Goal: Task Accomplishment & Management: Complete application form

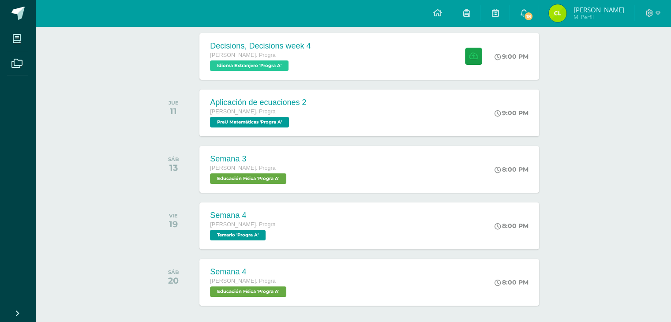
scroll to position [200, 0]
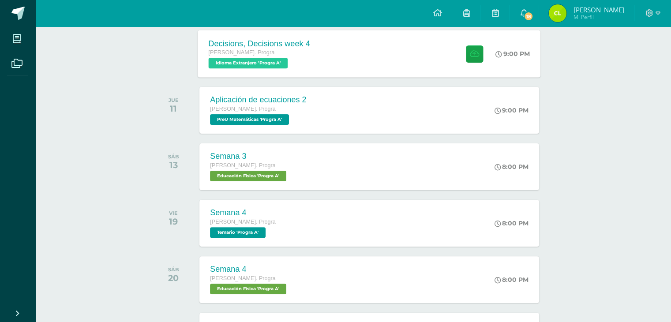
click at [298, 58] on div "[PERSON_NAME]. Progra Idioma Extranjero 'Progra A'" at bounding box center [259, 58] width 101 height 20
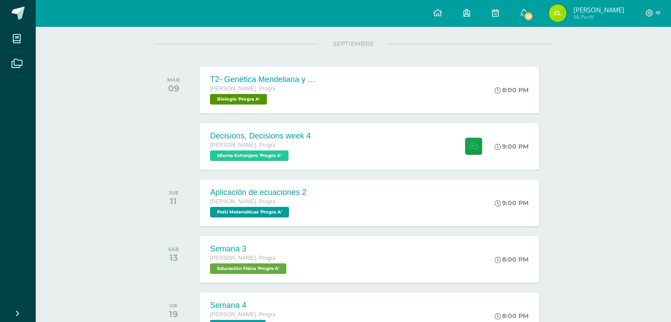
scroll to position [140, 0]
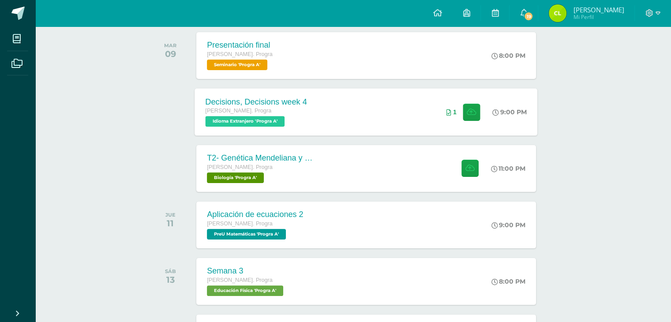
scroll to position [142, 3]
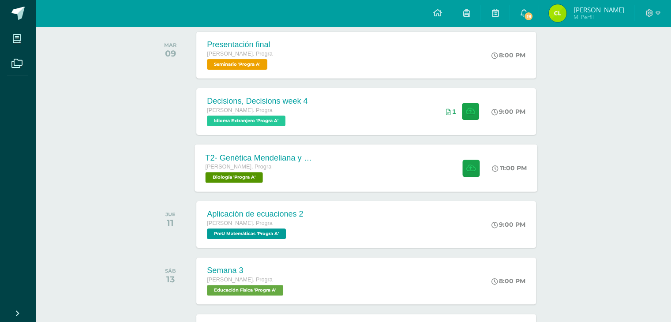
click at [300, 166] on div "[PERSON_NAME]. Progra" at bounding box center [259, 167] width 107 height 10
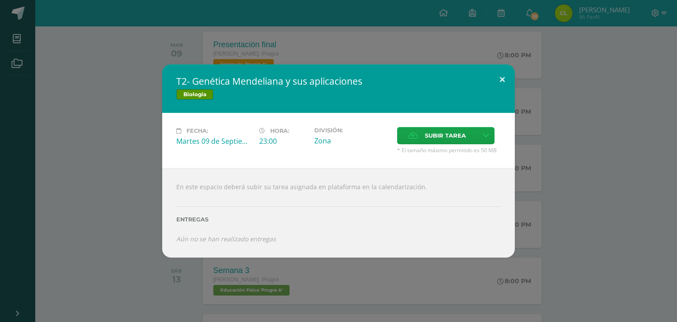
click at [508, 81] on button at bounding box center [502, 79] width 25 height 30
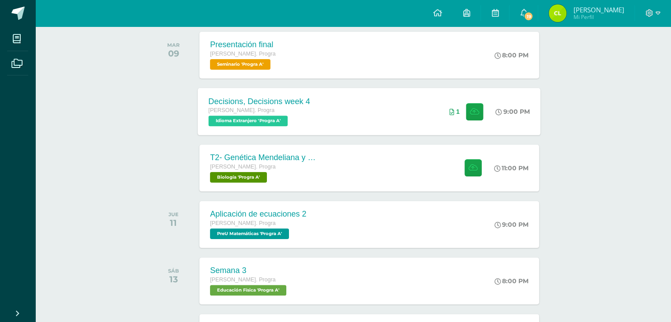
click at [340, 120] on div "Decisions, Decisions week 4 [PERSON_NAME]. Progra Idioma Extranjero 'Progra A' …" at bounding box center [369, 111] width 343 height 47
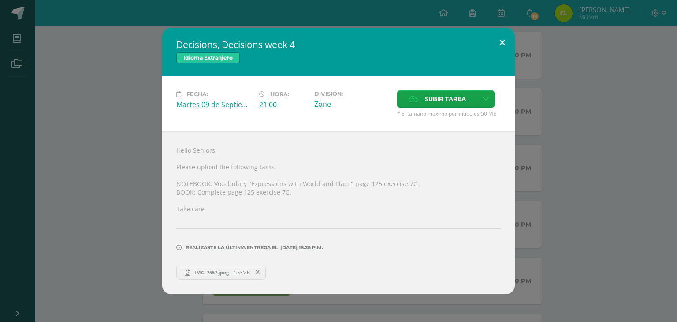
click at [500, 41] on button at bounding box center [502, 43] width 25 height 30
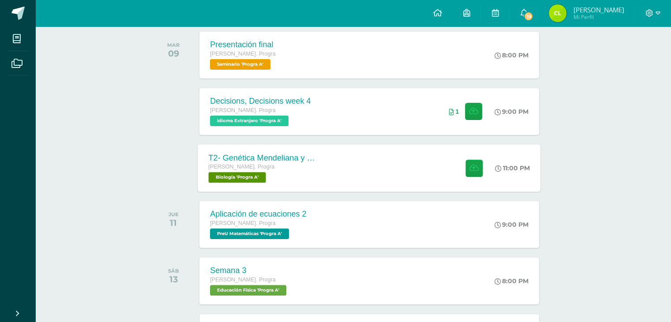
click at [310, 163] on div "[PERSON_NAME]. Progra" at bounding box center [262, 167] width 107 height 10
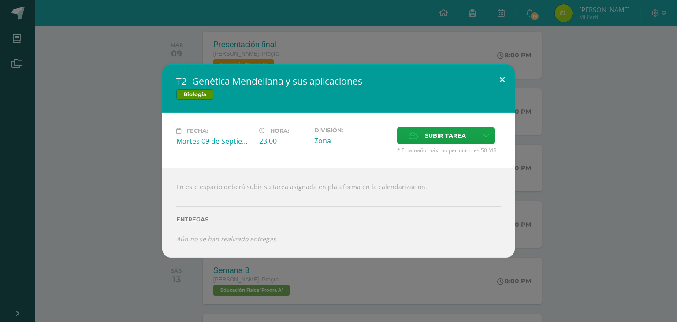
click at [503, 76] on button at bounding box center [502, 79] width 25 height 30
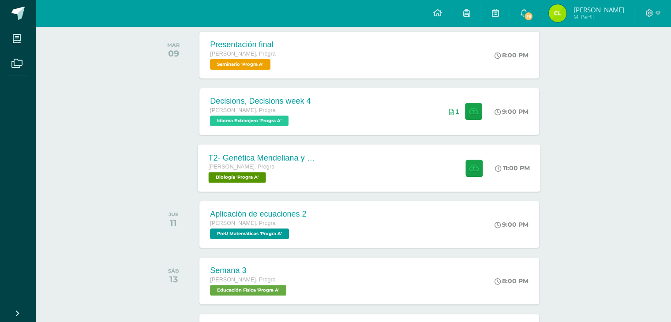
click at [278, 161] on div "T2- Genética Mendeliana y sus aplicaciones" at bounding box center [262, 157] width 107 height 9
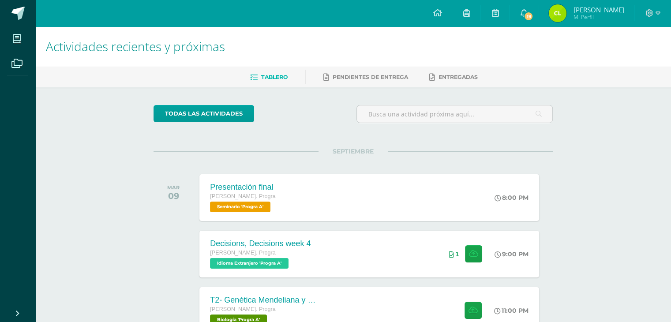
scroll to position [112, 0]
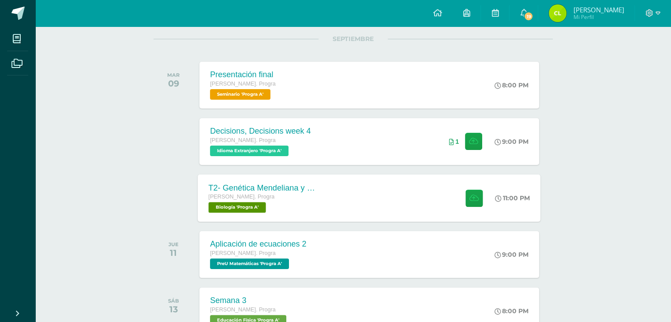
click at [291, 183] on div "T2- Genética Mendeliana y sus aplicaciones" at bounding box center [262, 187] width 107 height 9
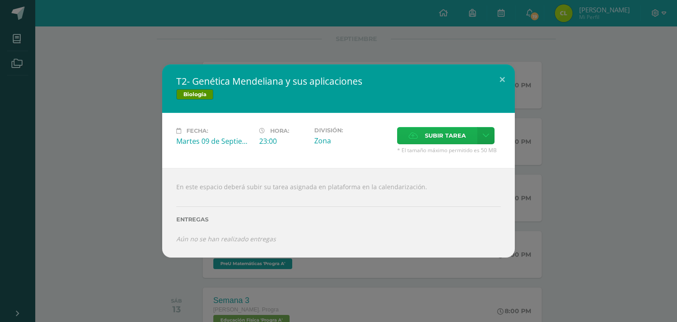
click at [429, 142] on span "Subir tarea" at bounding box center [445, 135] width 41 height 16
click at [0, 0] on input "Subir tarea" at bounding box center [0, 0] width 0 height 0
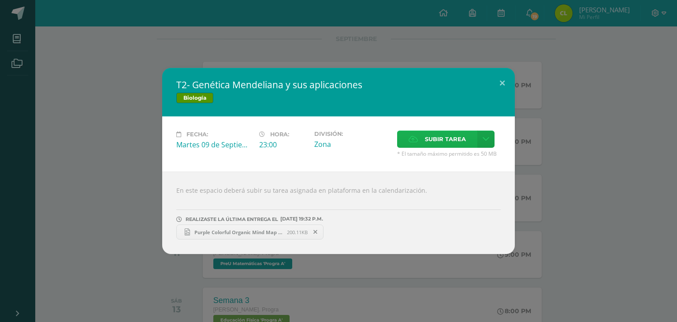
click at [429, 141] on span "Subir tarea" at bounding box center [445, 139] width 41 height 16
click at [0, 0] on input "Subir tarea" at bounding box center [0, 0] width 0 height 0
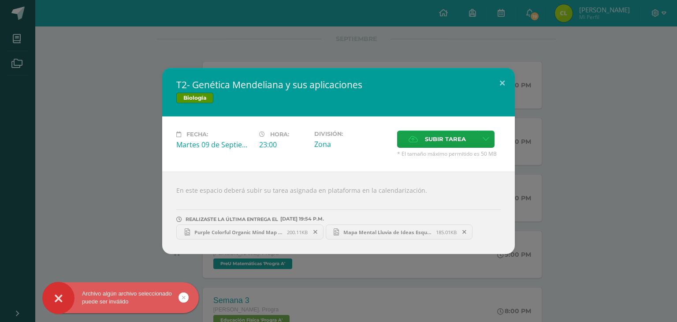
click at [357, 233] on span "Mapa Mental Lluvia de Ideas Esquema Sencillo Colorido Morado.png" at bounding box center [387, 232] width 97 height 7
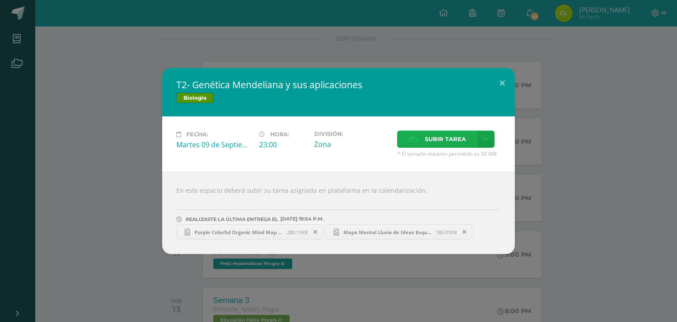
click at [432, 142] on span "Subir tarea" at bounding box center [445, 139] width 41 height 16
click at [0, 0] on input "Subir tarea" at bounding box center [0, 0] width 0 height 0
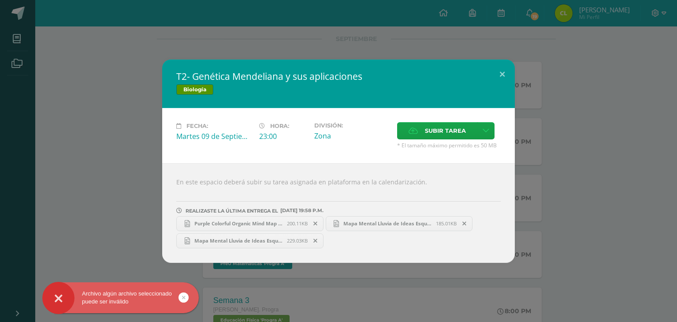
click at [260, 243] on link "Mapa Mental Lluvia de Ideas Esquema Sencillo Colorido Morado (1).png 229.03KB" at bounding box center [249, 240] width 147 height 15
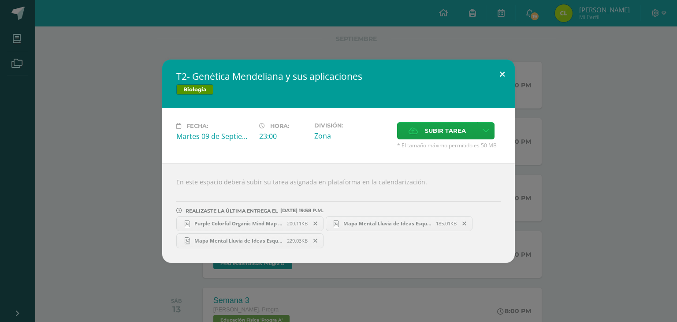
click at [497, 76] on button at bounding box center [502, 75] width 25 height 30
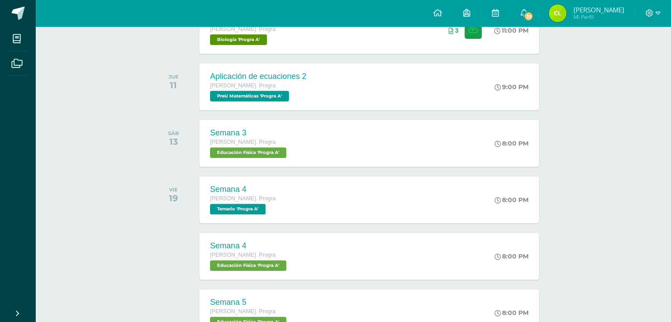
scroll to position [281, 0]
click at [337, 79] on div "Aplicación de ecuaciones 2 [PERSON_NAME]. Progra PreU Matemáticas 'Progra A' 9:…" at bounding box center [369, 86] width 343 height 47
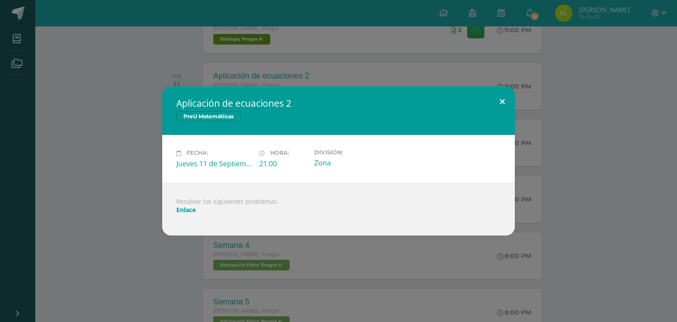
click at [498, 97] on button at bounding box center [502, 101] width 25 height 30
